Goal: Information Seeking & Learning: Learn about a topic

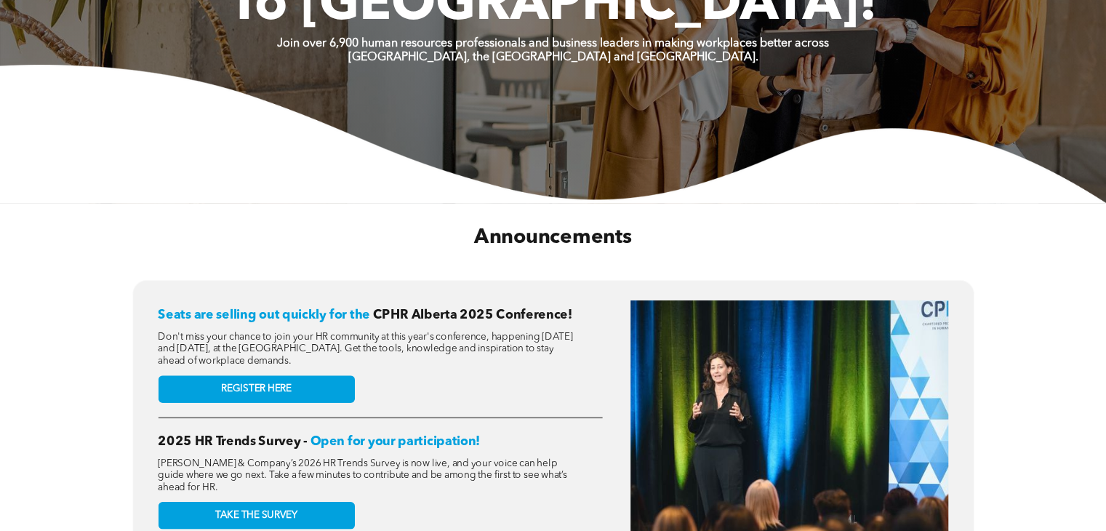
scroll to position [436, 0]
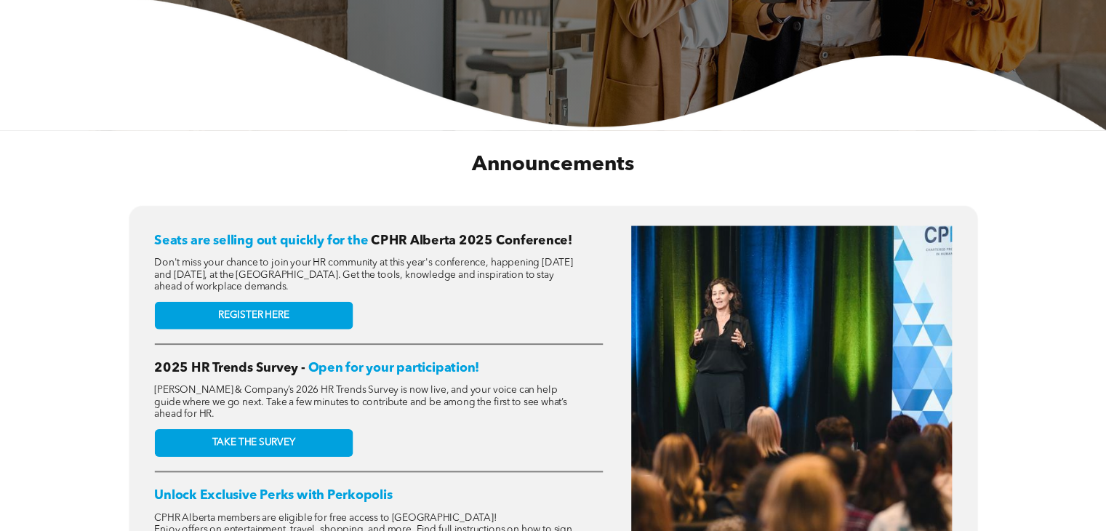
click at [60, 278] on div "Seats are selling out quickly for the CPHR Alberta 2025 Conference! Don't miss …" at bounding box center [553, 425] width 1077 height 440
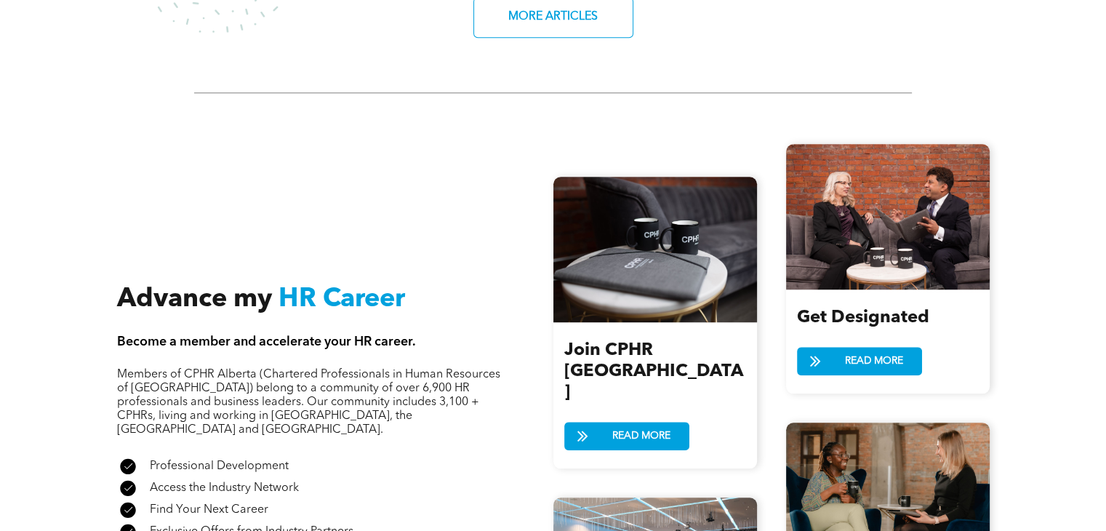
scroll to position [1672, 0]
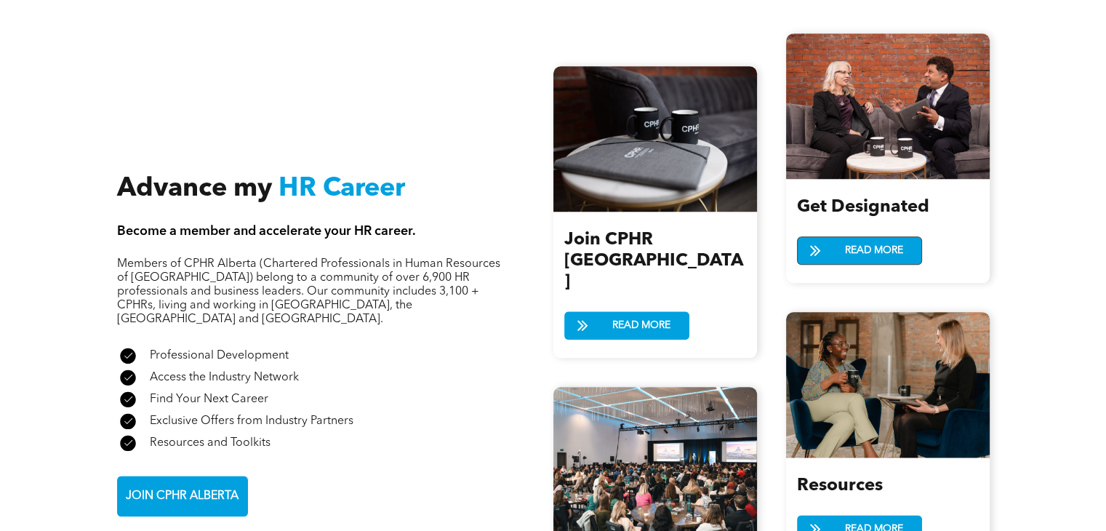
click at [872, 248] on span "READ MORE" at bounding box center [874, 250] width 68 height 27
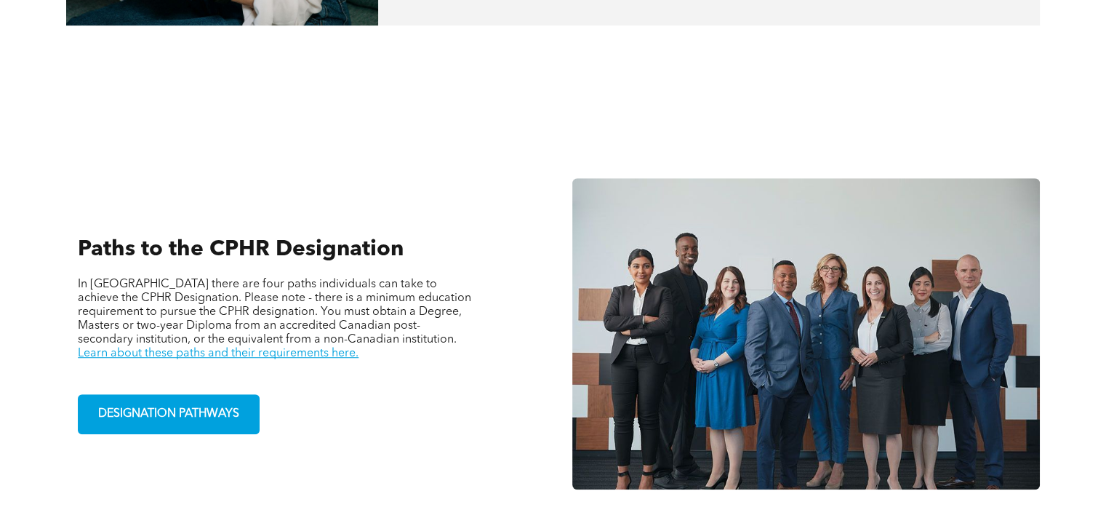
scroll to position [945, 0]
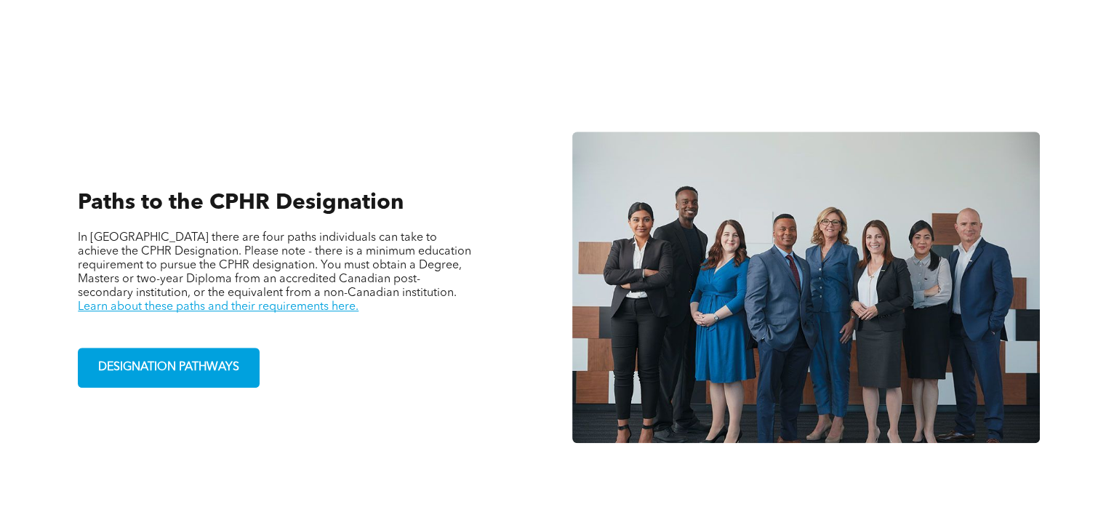
click at [451, 390] on div "Paths to the CPHR Designation In Alberta there are four paths individuals can t…" at bounding box center [299, 286] width 467 height 395
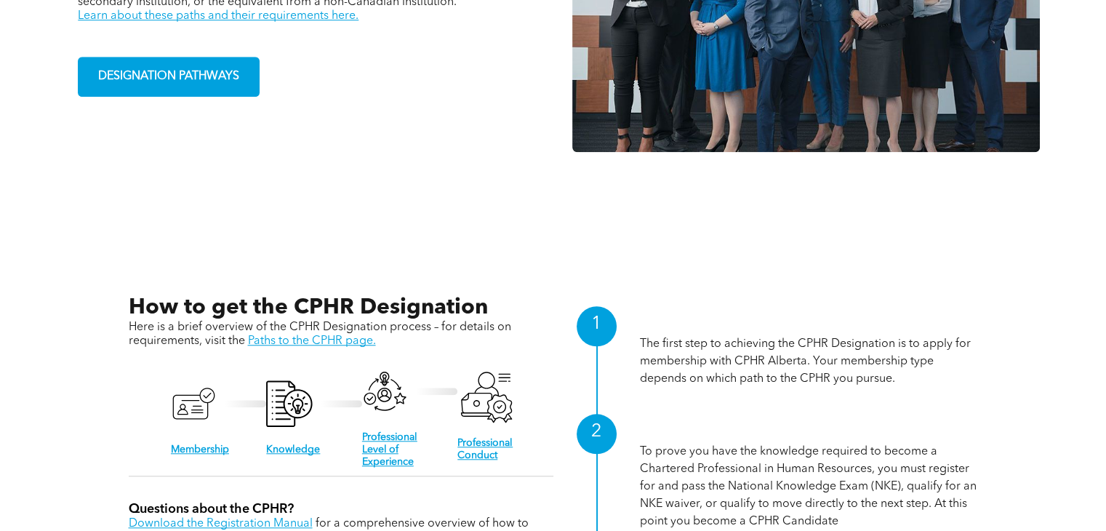
scroll to position [1381, 0]
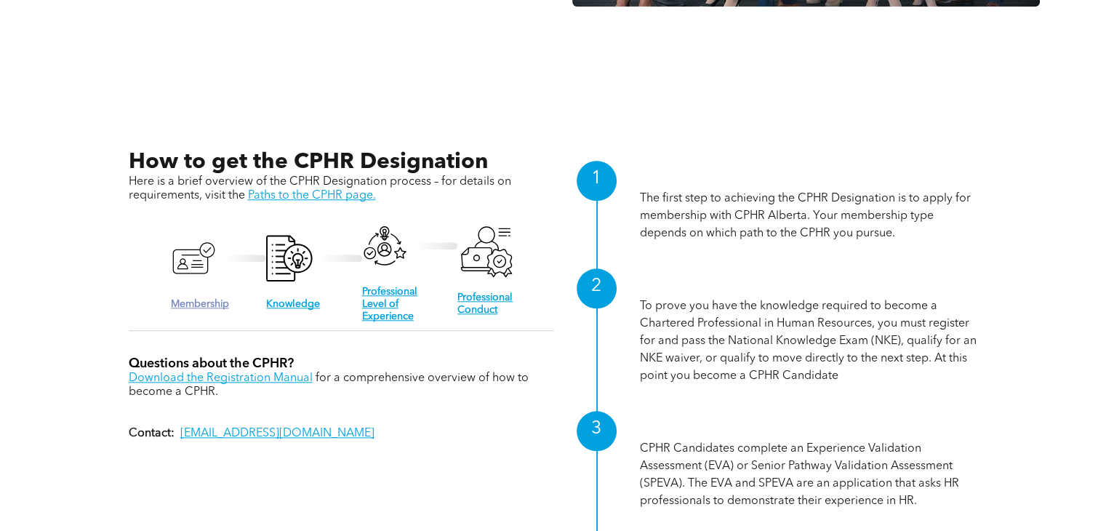
click at [204, 299] on link "Membership" at bounding box center [200, 304] width 58 height 10
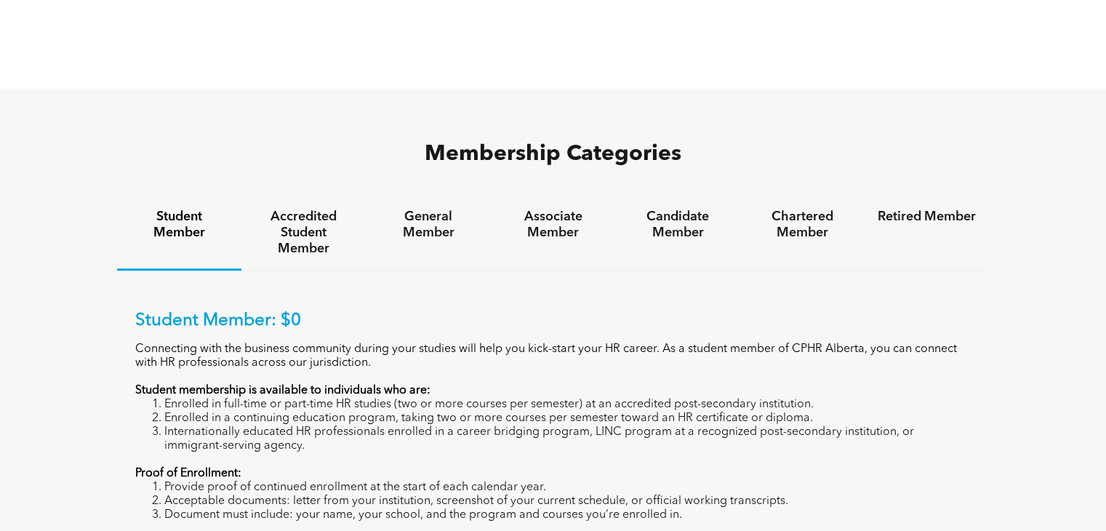
scroll to position [872, 0]
click at [436, 209] on h4 "General Member" at bounding box center [428, 225] width 98 height 32
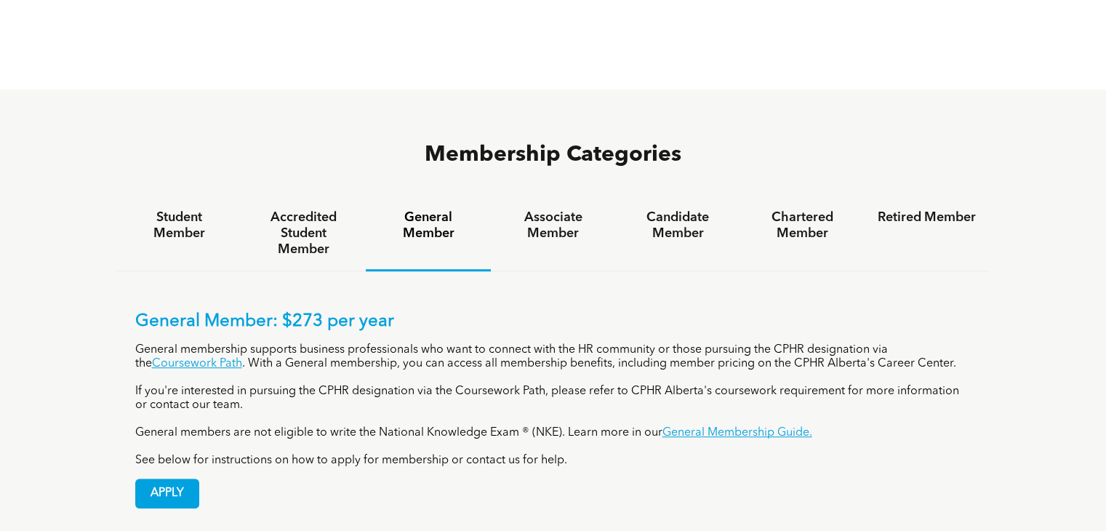
click at [69, 318] on div "Membership Categories Student Member Accredited Student Member General Member A…" at bounding box center [553, 333] width 1106 height 488
click at [567, 209] on h4 "Associate Member" at bounding box center [553, 225] width 98 height 32
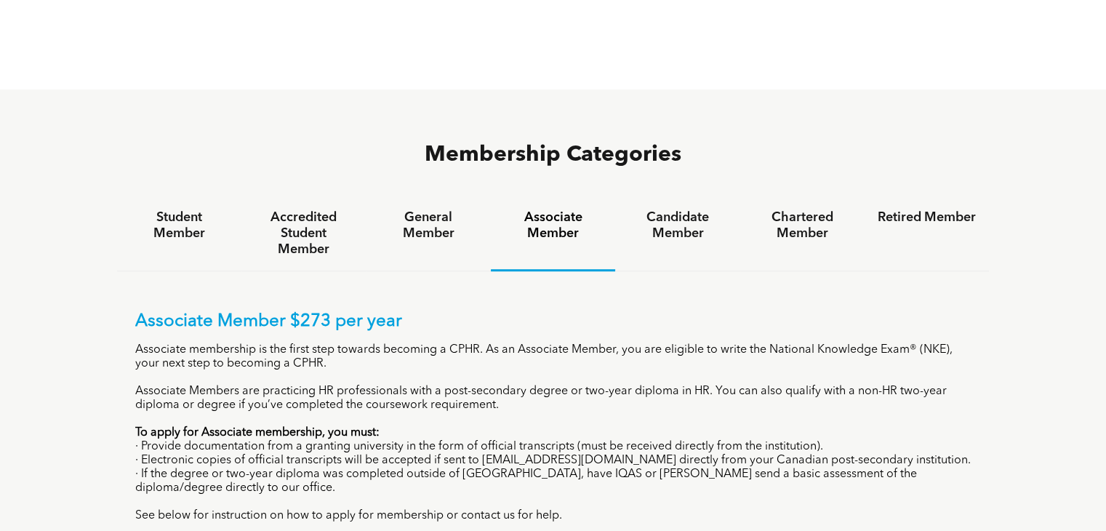
click at [60, 327] on div "Membership Categories Student Member Accredited Student Member General Member A…" at bounding box center [553, 360] width 1106 height 543
click at [664, 209] on h4 "Candidate Member" at bounding box center [677, 225] width 98 height 32
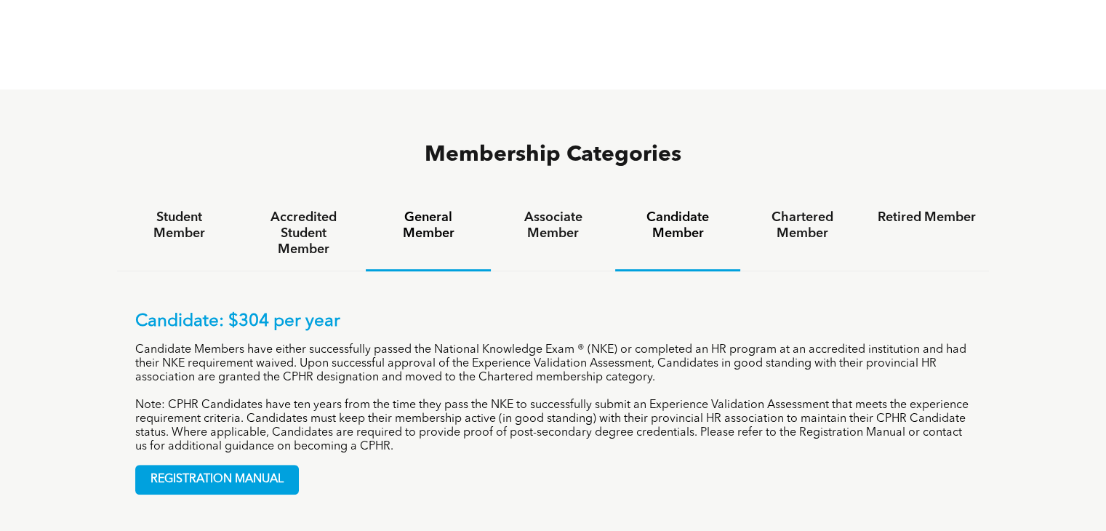
click at [431, 209] on h4 "General Member" at bounding box center [428, 225] width 98 height 32
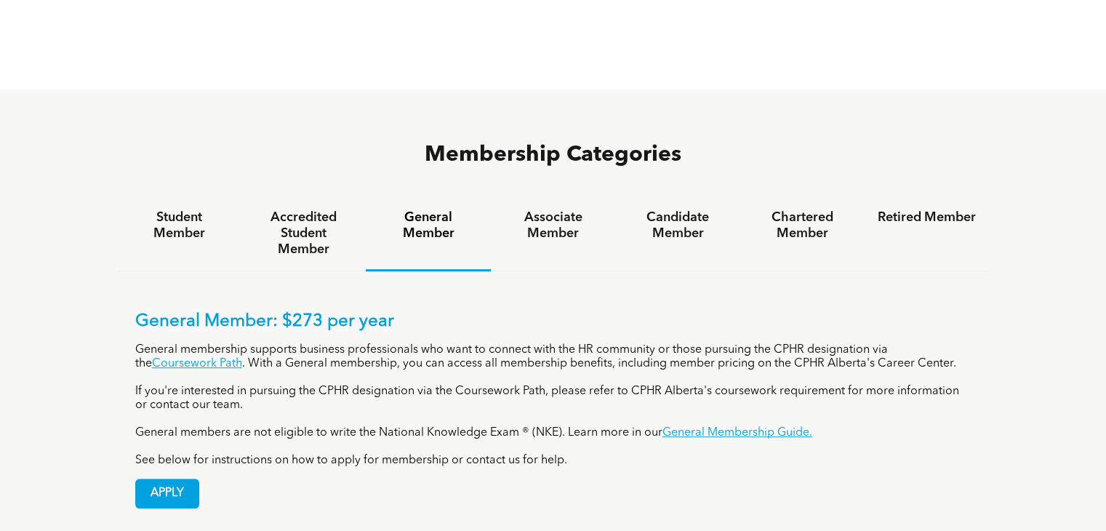
click at [79, 335] on div "Membership Categories Student Member Accredited Student Member General Member A…" at bounding box center [553, 333] width 1106 height 488
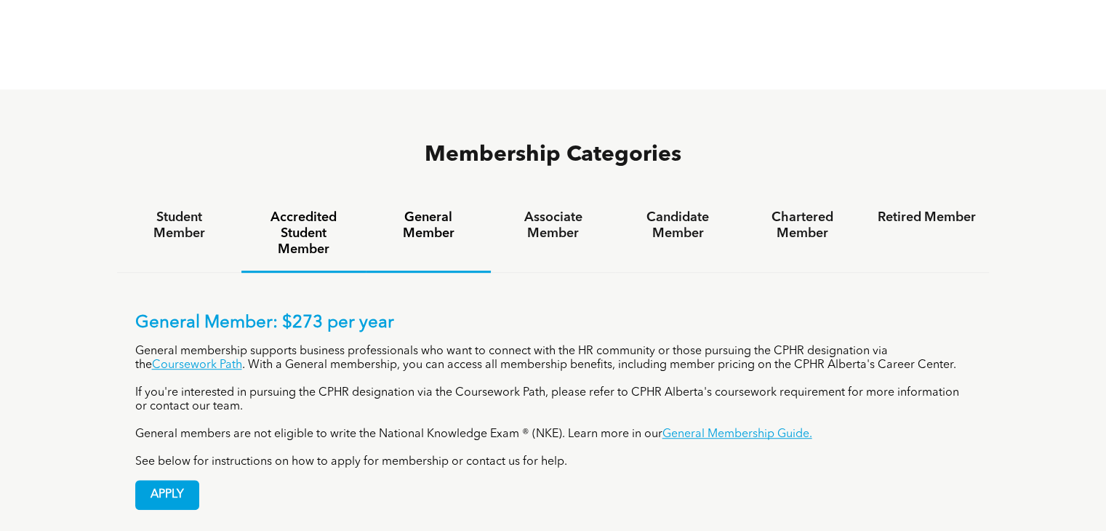
click at [339, 209] on h4 "Accredited Student Member" at bounding box center [303, 233] width 98 height 48
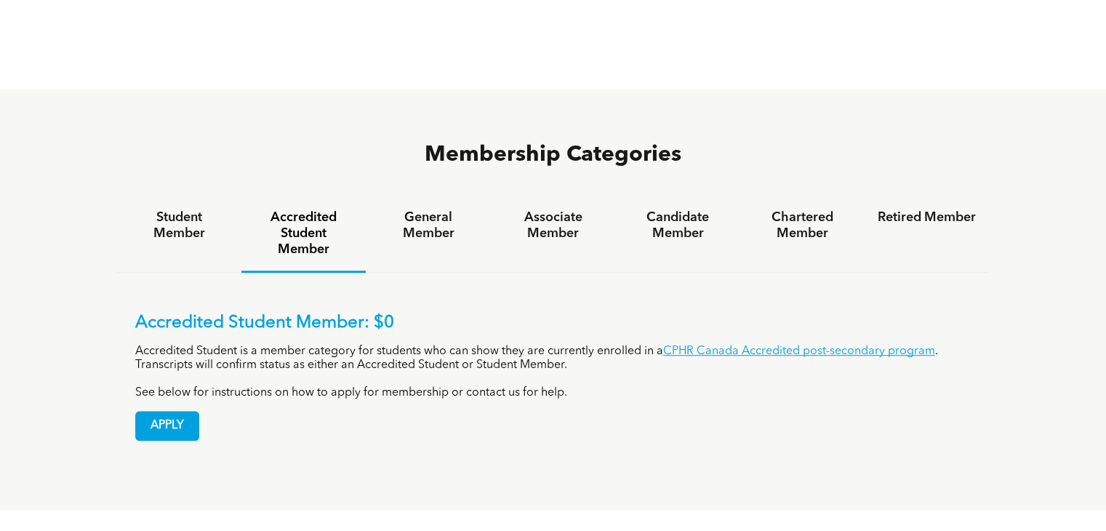
click at [83, 313] on div "Membership Categories Student Member Accredited Student Member General Member A…" at bounding box center [553, 299] width 1106 height 420
click at [174, 209] on h4 "Student Member" at bounding box center [179, 225] width 98 height 32
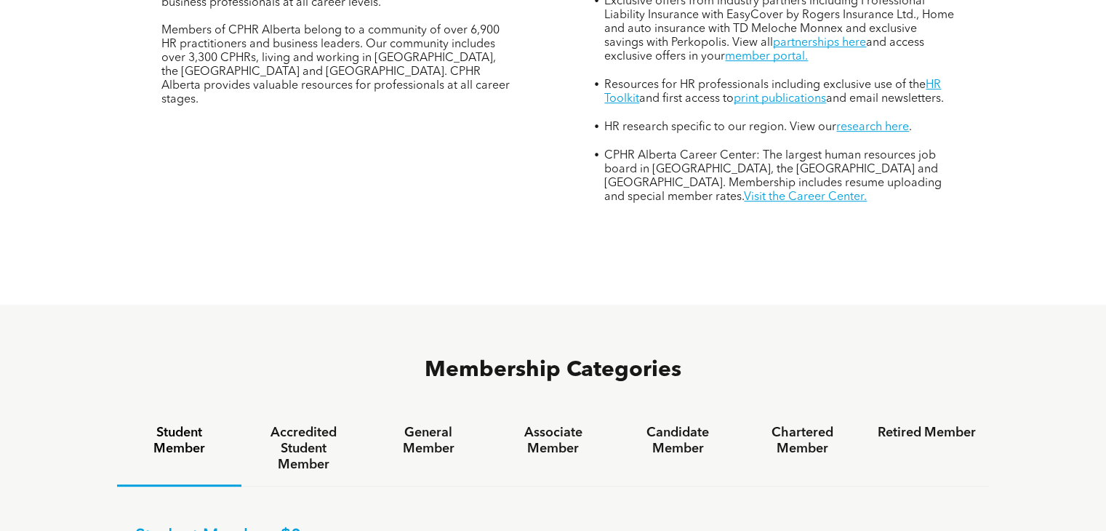
scroll to position [654, 0]
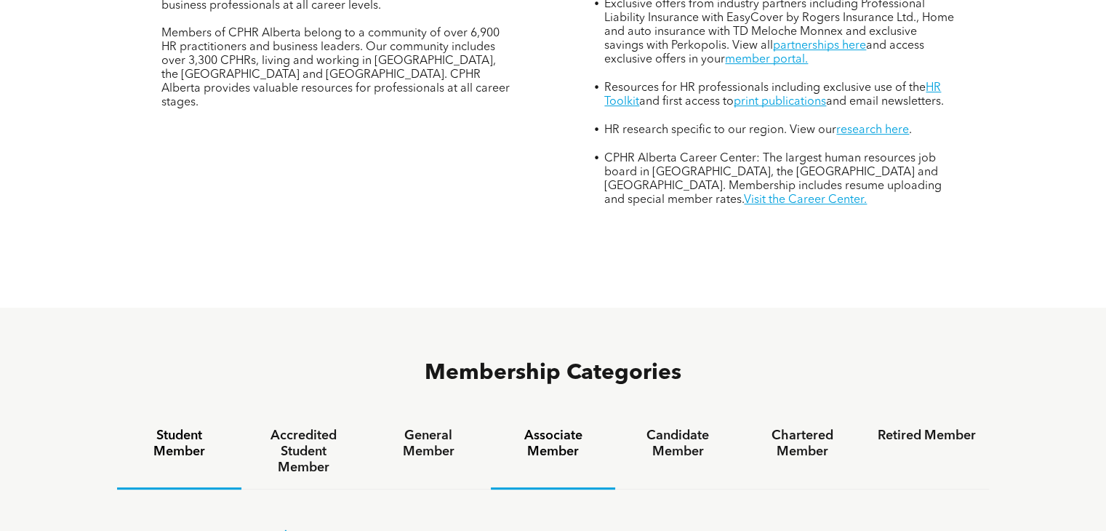
click at [552, 427] on h4 "Associate Member" at bounding box center [553, 443] width 98 height 32
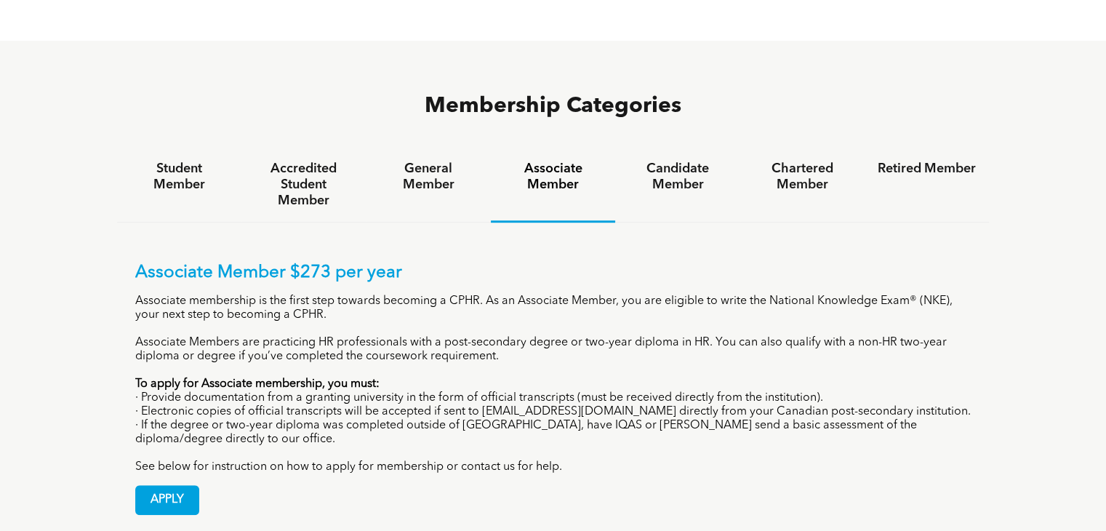
scroll to position [945, 0]
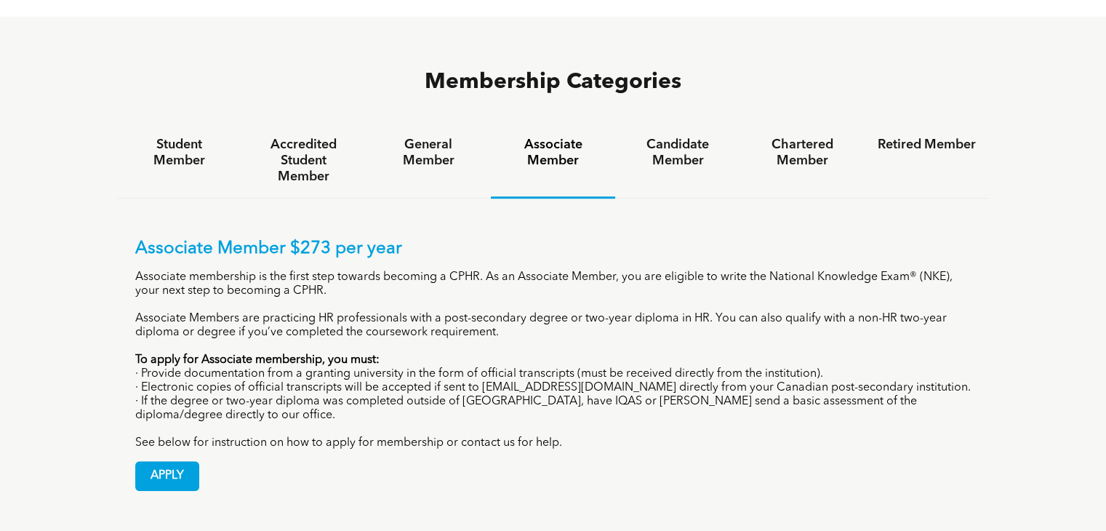
click at [104, 278] on div "Membership Categories Student Member Accredited Student Member General Member A…" at bounding box center [553, 288] width 1106 height 543
